Goal: Check status: Check status

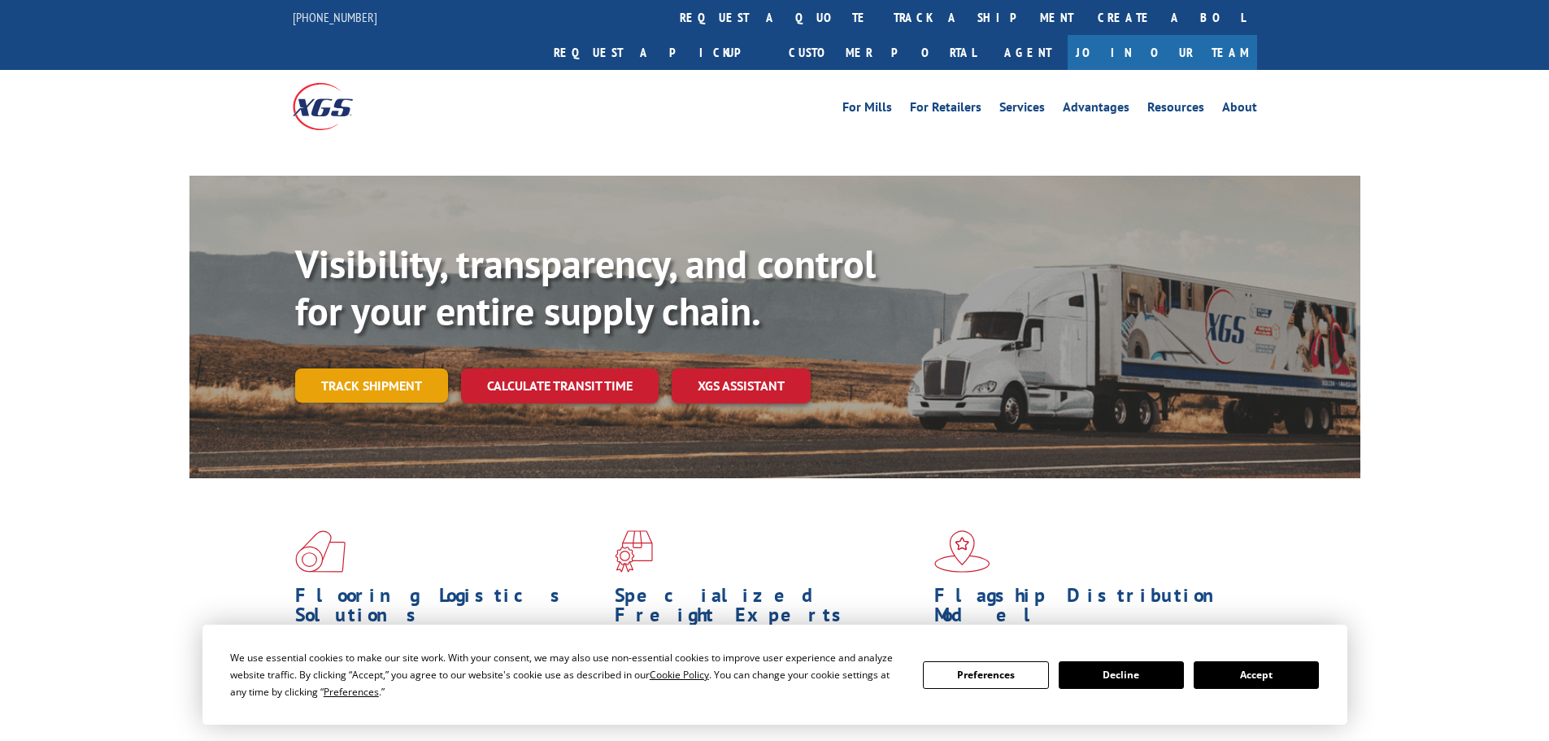
click at [367, 368] on link "Track shipment" at bounding box center [371, 385] width 153 height 34
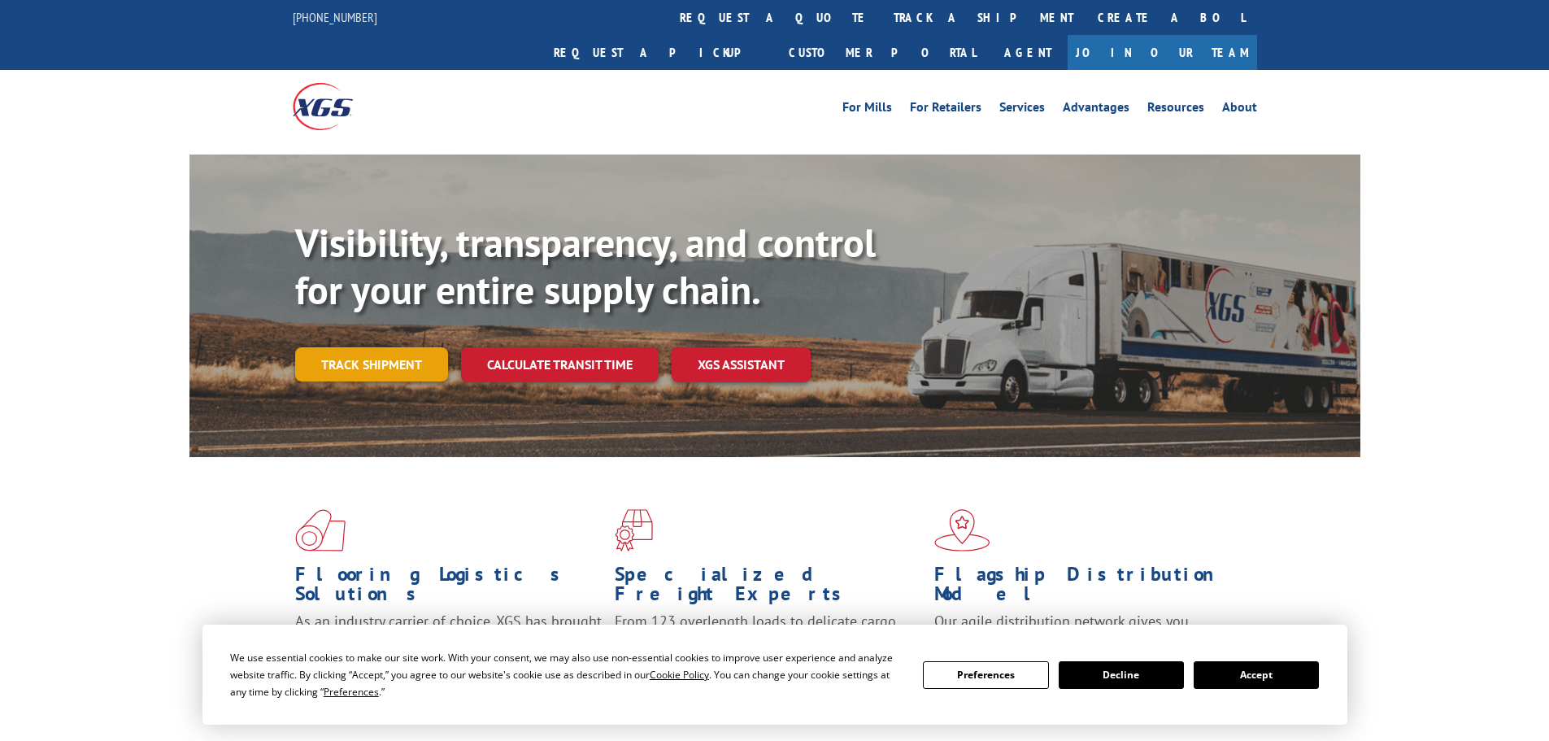
click at [372, 347] on link "Track shipment" at bounding box center [371, 364] width 153 height 34
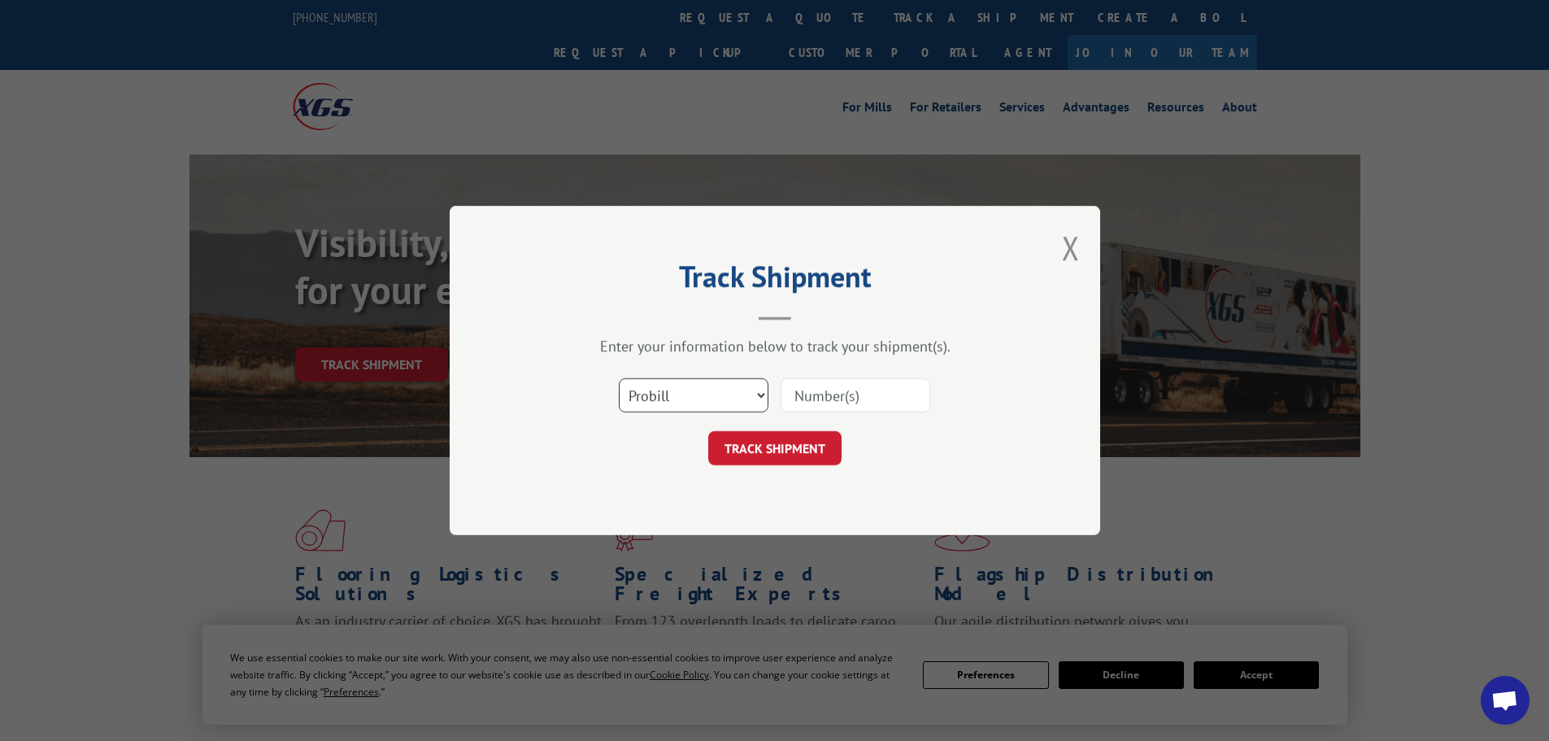
click at [705, 382] on select "Select category... Probill BOL PO" at bounding box center [694, 395] width 150 height 34
select select "po"
click at [619, 378] on select "Select category... Probill BOL PO" at bounding box center [694, 395] width 150 height 34
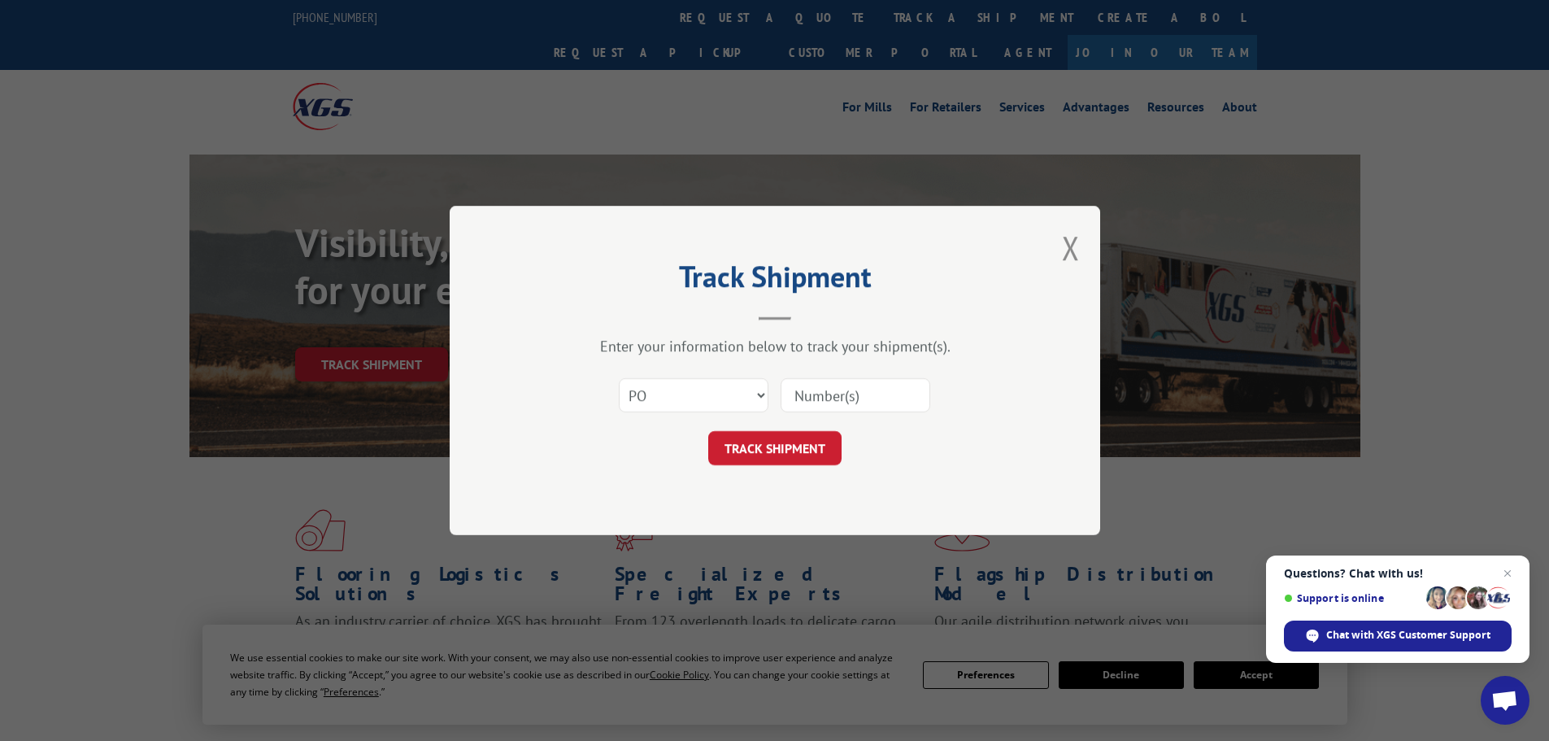
drag, startPoint x: 826, startPoint y: 386, endPoint x: 1496, endPoint y: 565, distance: 693.6
click at [1509, 570] on span "Close chat" at bounding box center [1508, 574] width 20 height 20
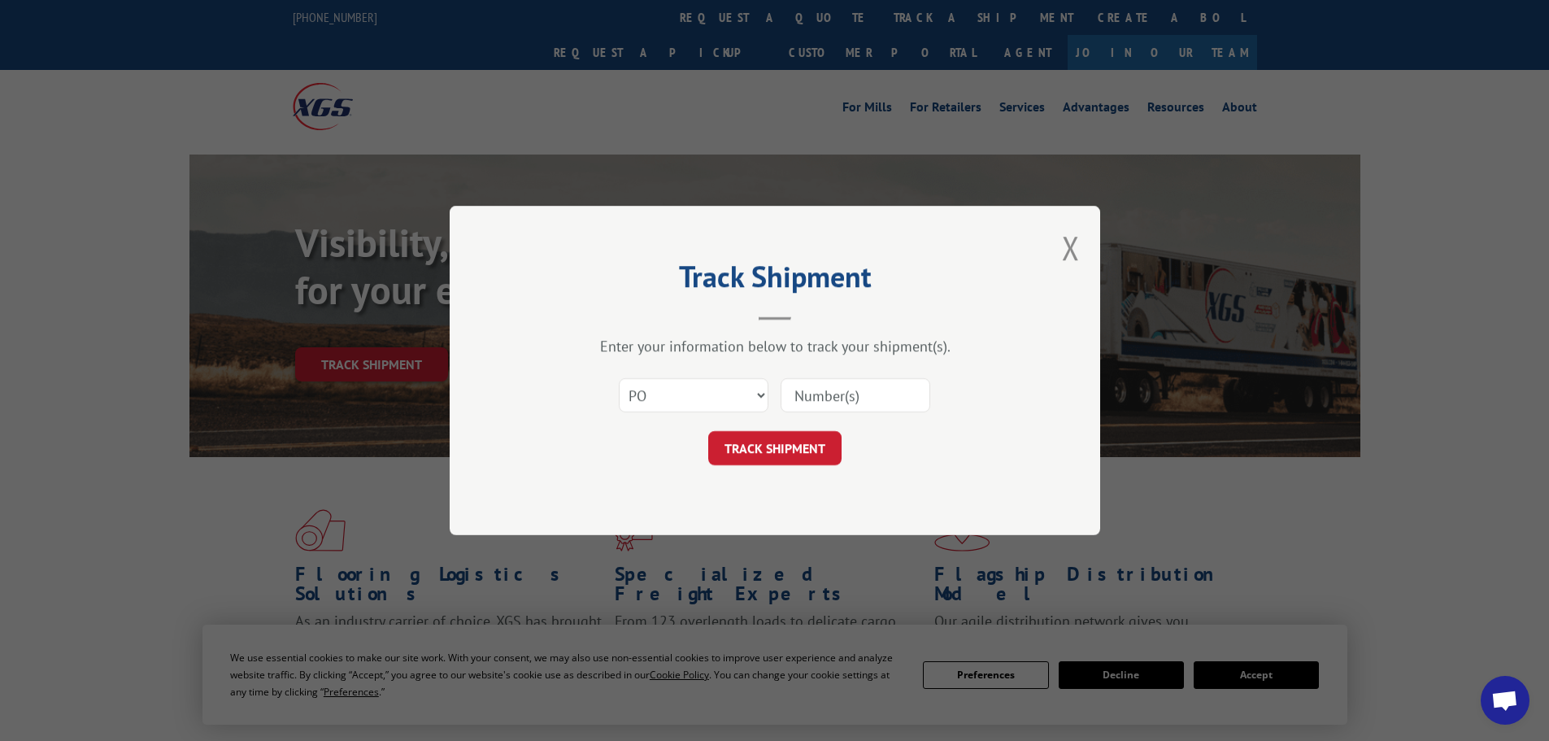
paste input "18543519"
type input "18543519"
click at [796, 446] on button "TRACK SHIPMENT" at bounding box center [774, 448] width 133 height 34
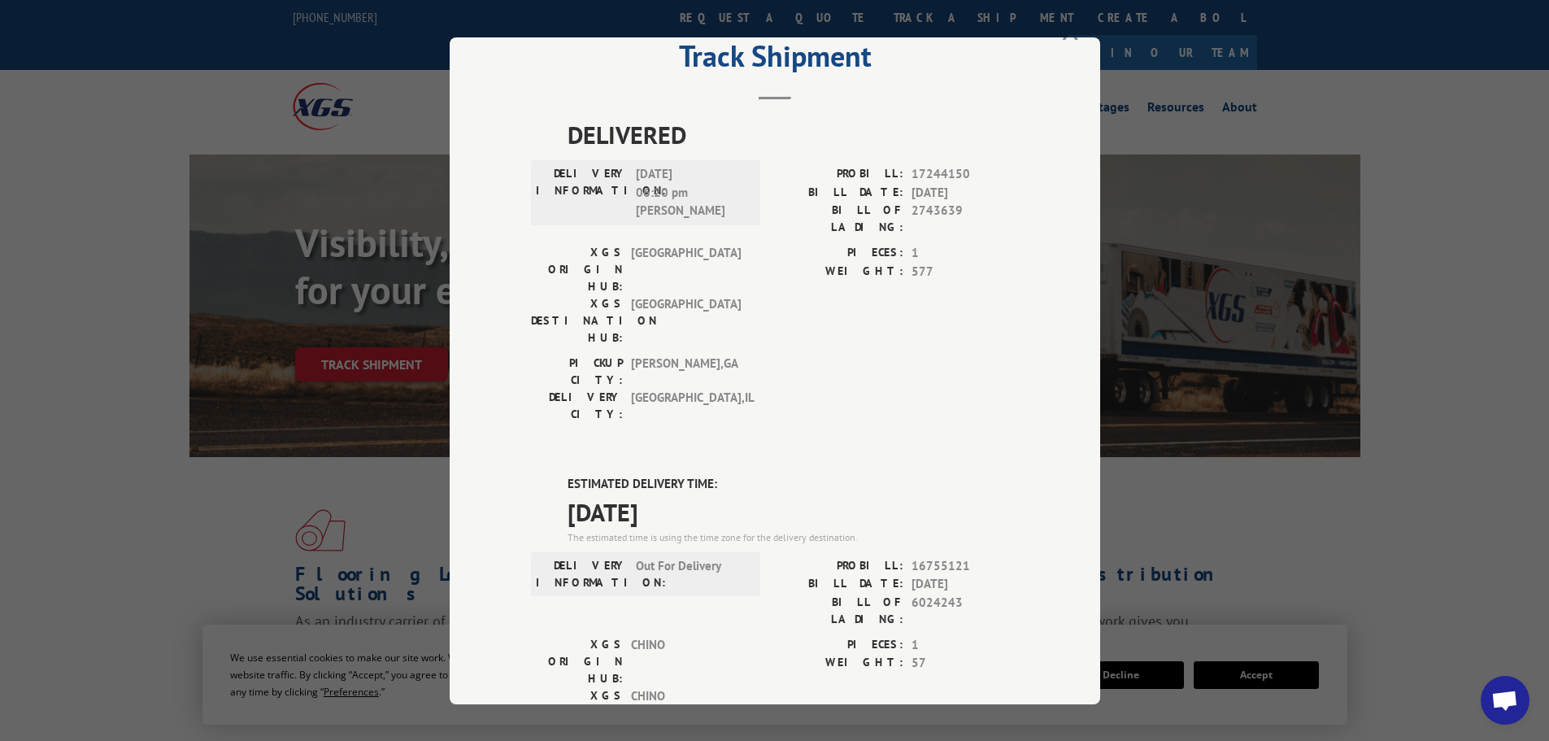
scroll to position [81, 0]
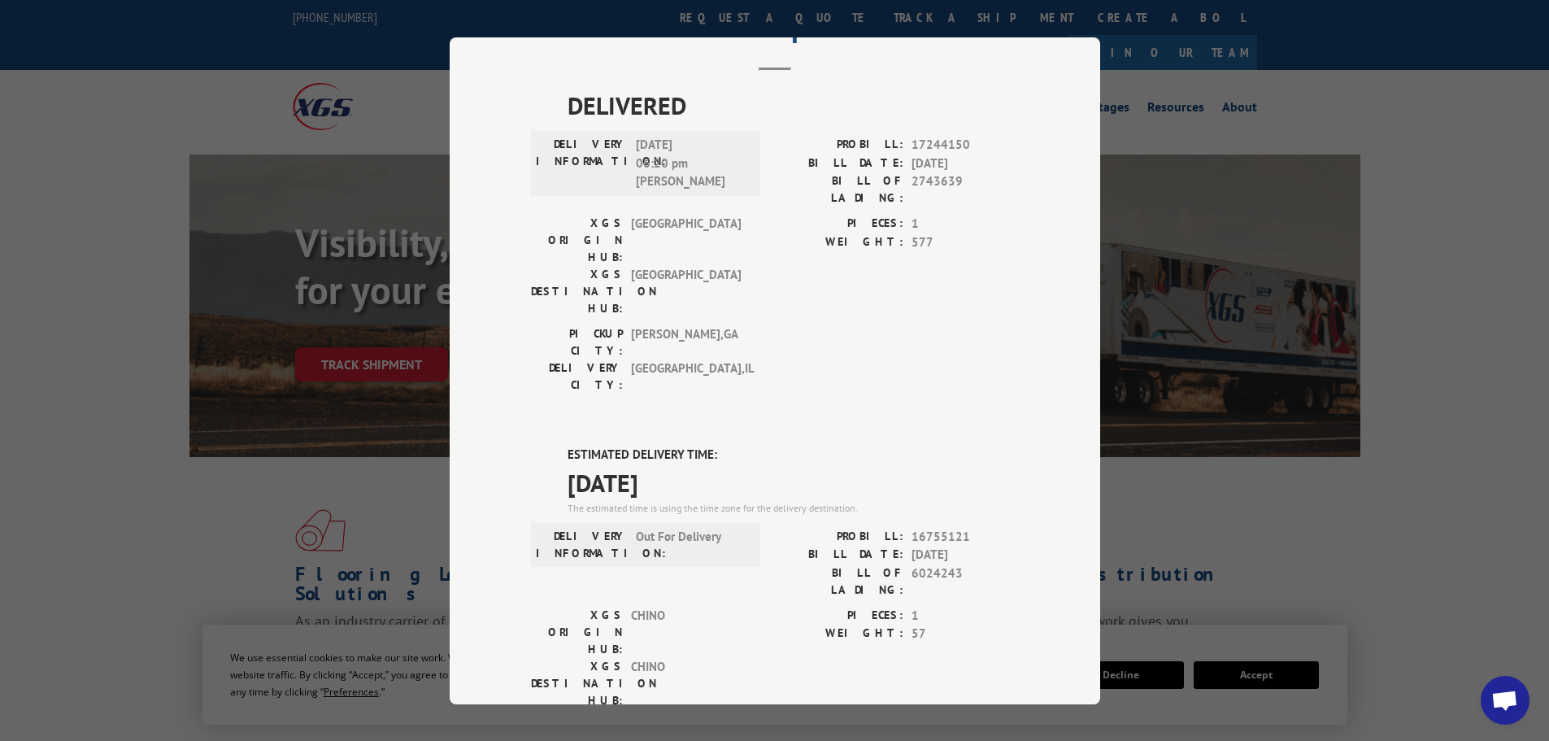
click at [129, 266] on div "Track Shipment DELIVERED DELIVERY INFORMATION: [DATE] 06:20 pm [PERSON_NAME]: 1…" at bounding box center [774, 370] width 1549 height 741
click at [84, 53] on div "Track Shipment DELIVERED DELIVERY INFORMATION: [DATE] 06:20 pm [PERSON_NAME]: 1…" at bounding box center [774, 370] width 1549 height 741
